Goal: Task Accomplishment & Management: Use online tool/utility

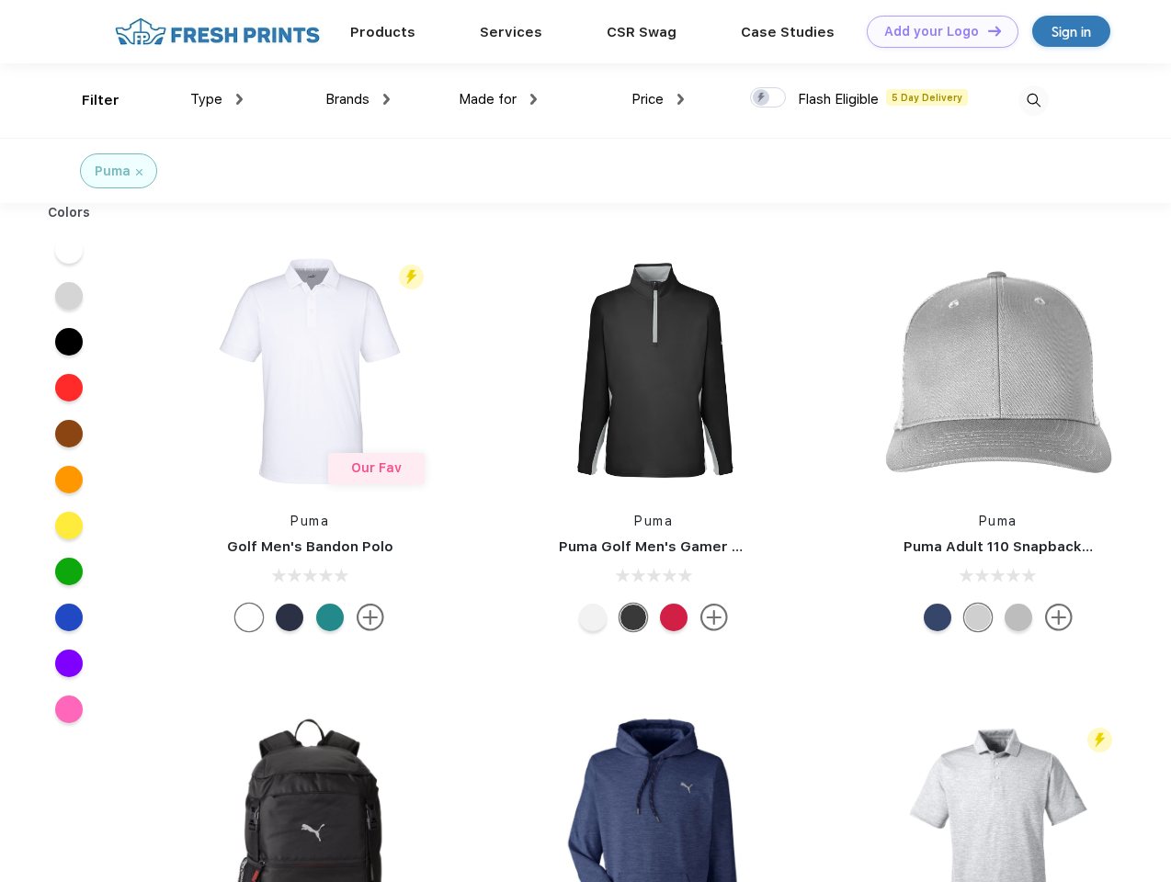
click at [935, 31] on link "Add your Logo Design Tool" at bounding box center [943, 32] width 152 height 32
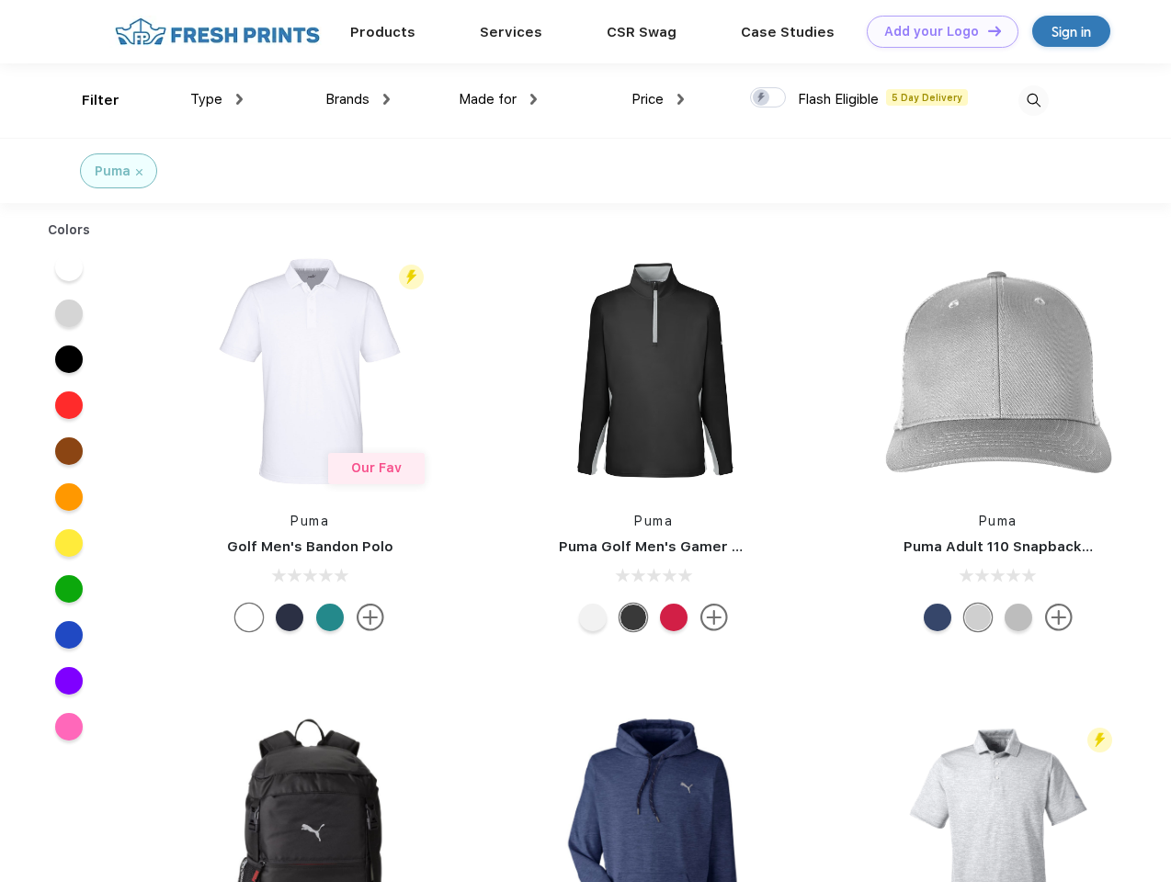
click at [0, 0] on div "Design Tool" at bounding box center [0, 0] width 0 height 0
click at [986, 30] on link "Add your Logo Design Tool" at bounding box center [943, 32] width 152 height 32
click at [88, 100] on div "Filter" at bounding box center [101, 100] width 38 height 21
click at [217, 99] on span "Type" at bounding box center [206, 99] width 32 height 17
click at [357, 99] on span "Brands" at bounding box center [347, 99] width 44 height 17
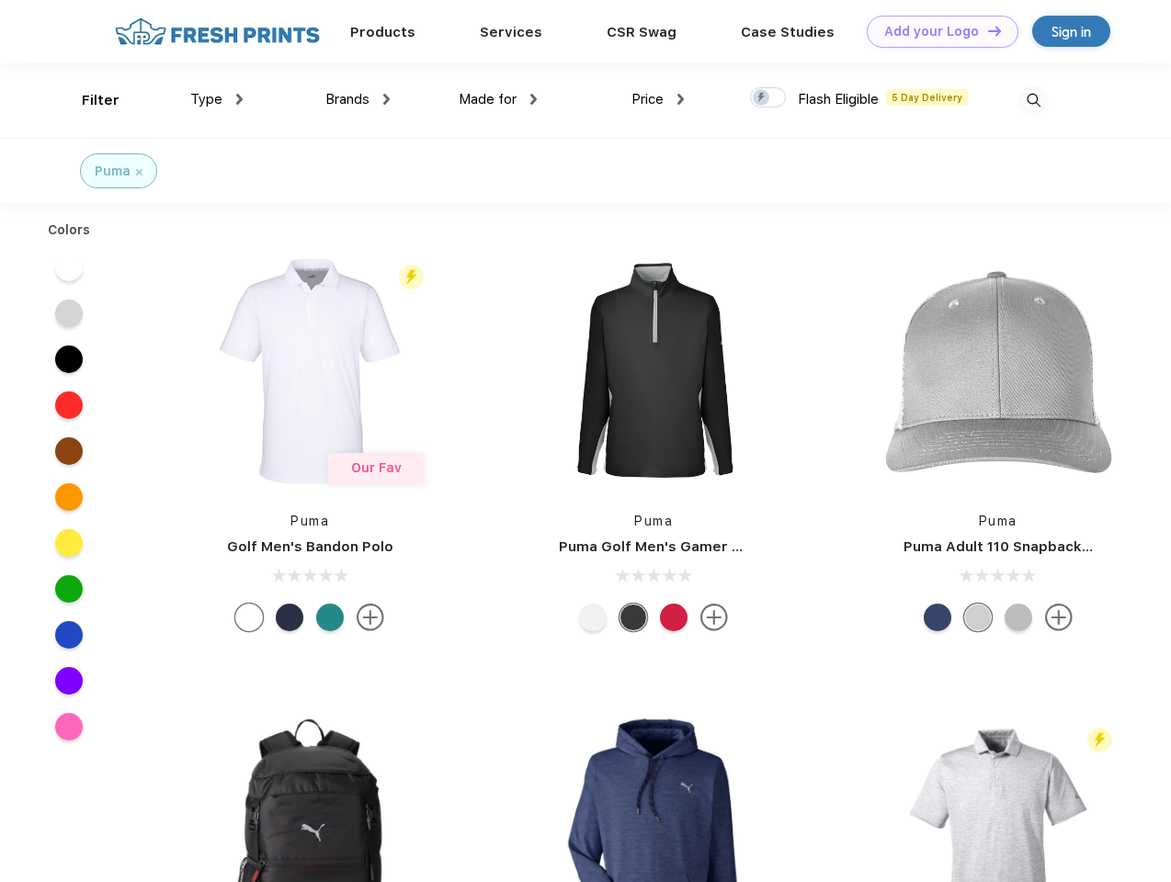
click at [498, 99] on span "Made for" at bounding box center [488, 99] width 58 height 17
click at [658, 99] on span "Price" at bounding box center [647, 99] width 32 height 17
click at [768, 98] on div at bounding box center [768, 97] width 36 height 20
click at [762, 98] on input "checkbox" at bounding box center [756, 92] width 12 height 12
click at [1033, 100] on img at bounding box center [1033, 100] width 30 height 30
